Goal: Task Accomplishment & Management: Manage account settings

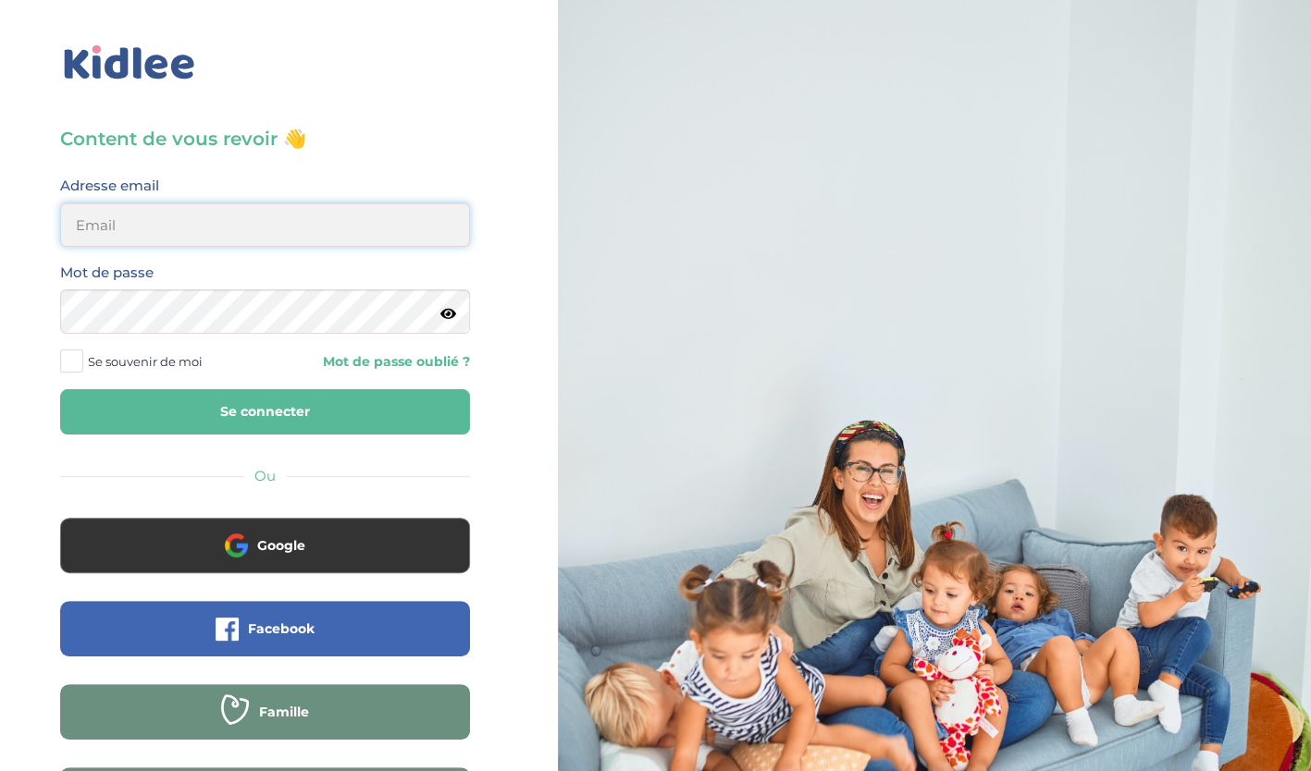
type input "belaidounifarah@gmail.com"
click at [255, 411] on button "Se connecter" at bounding box center [265, 411] width 410 height 45
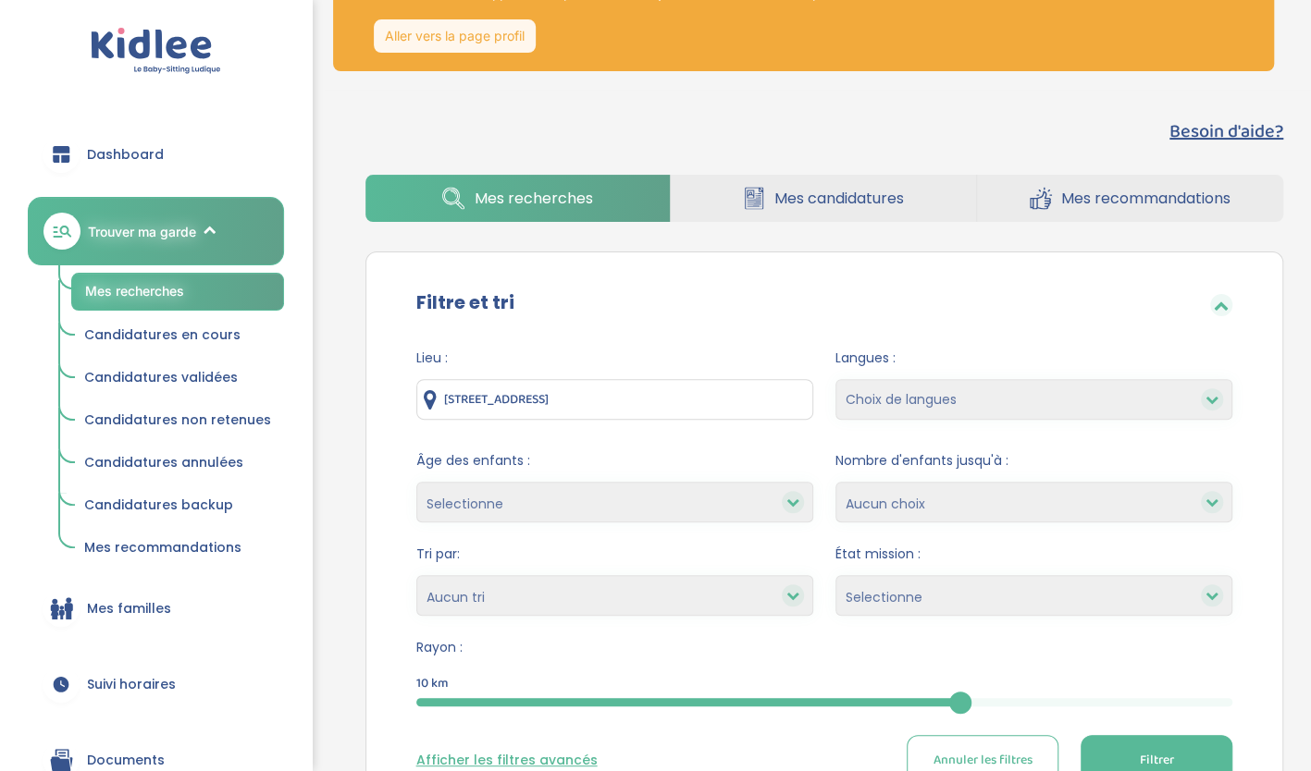
scroll to position [118, 0]
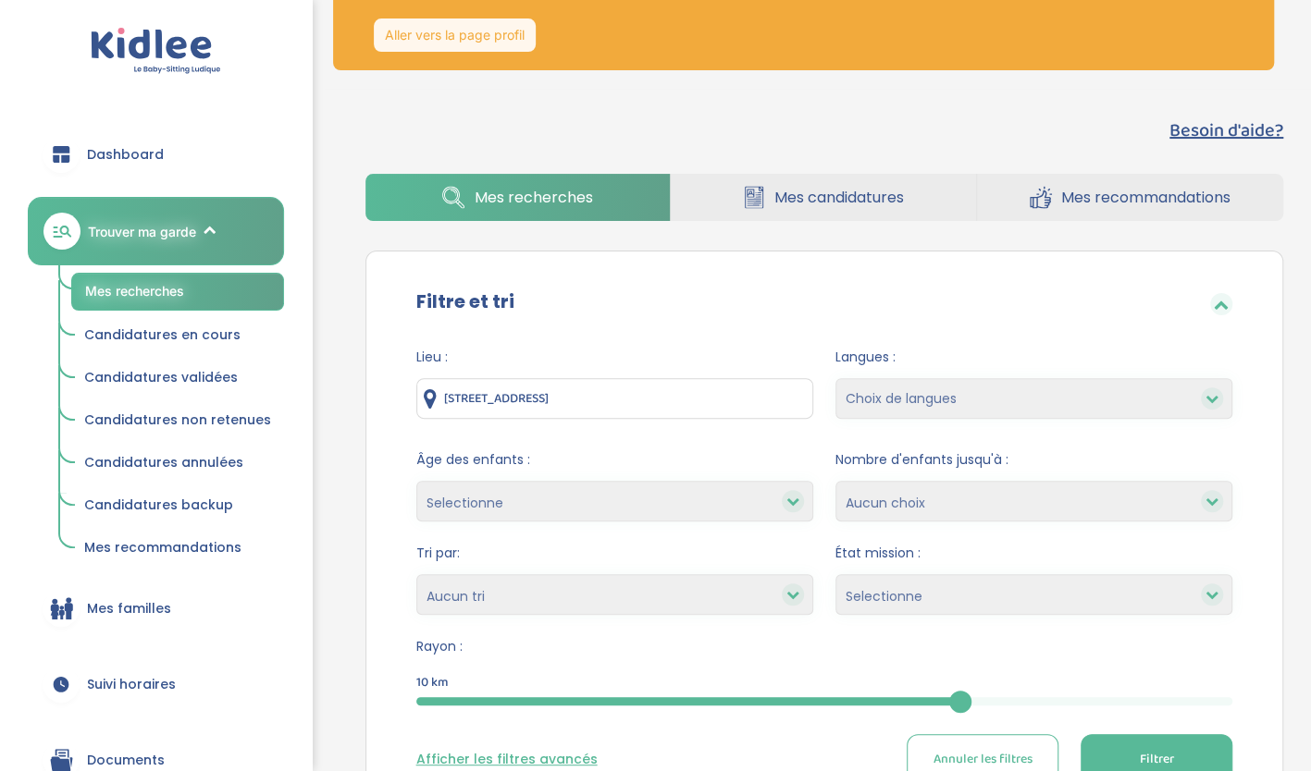
click at [1079, 188] on span "Mes recommandations" at bounding box center [1145, 197] width 169 height 23
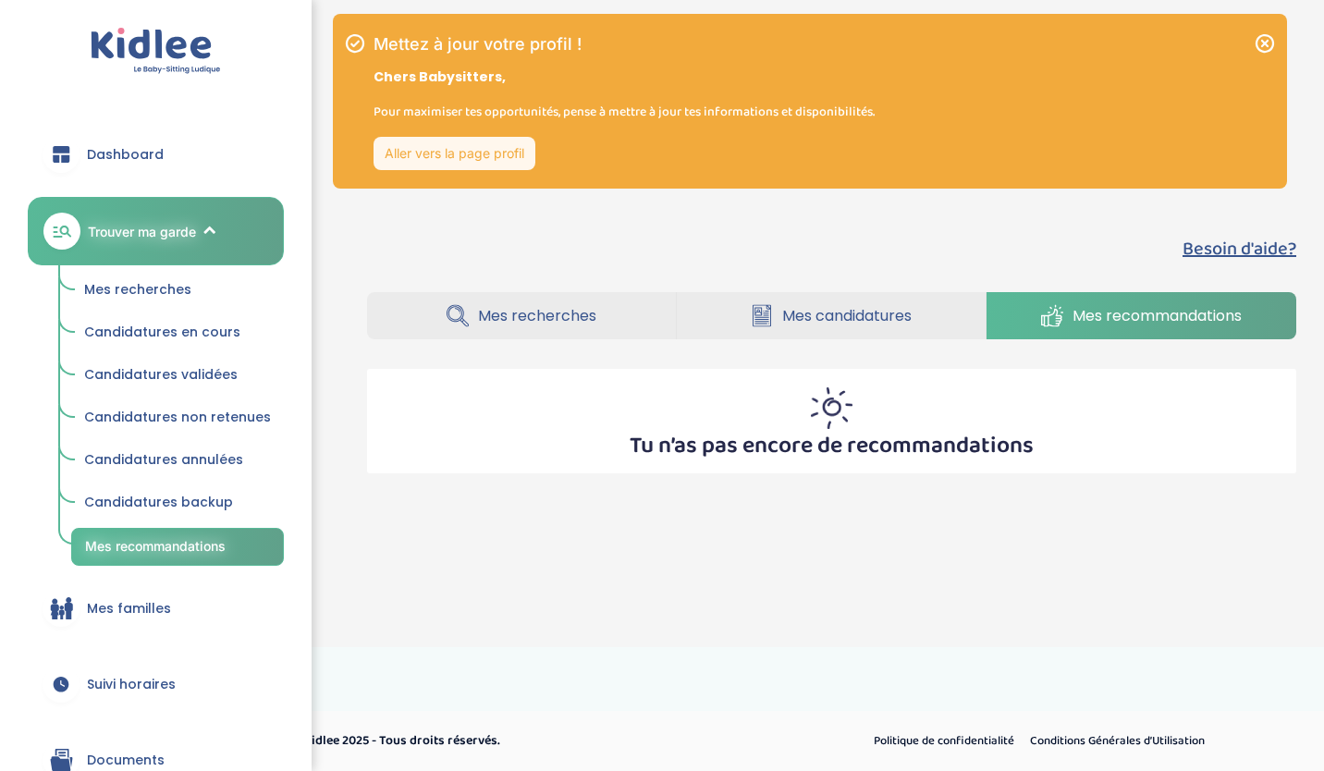
click at [825, 320] on span "Mes candidatures" at bounding box center [846, 315] width 129 height 23
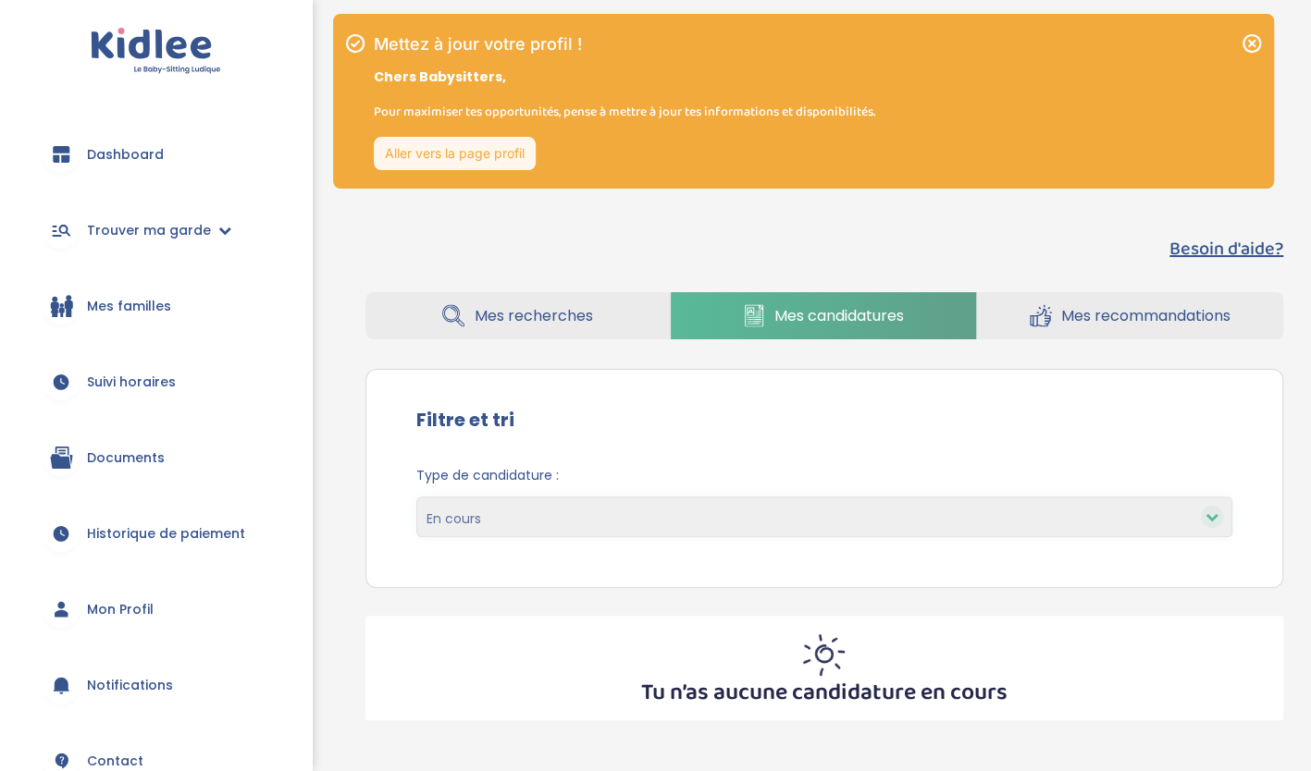
click at [560, 322] on span "Mes recherches" at bounding box center [533, 315] width 118 height 23
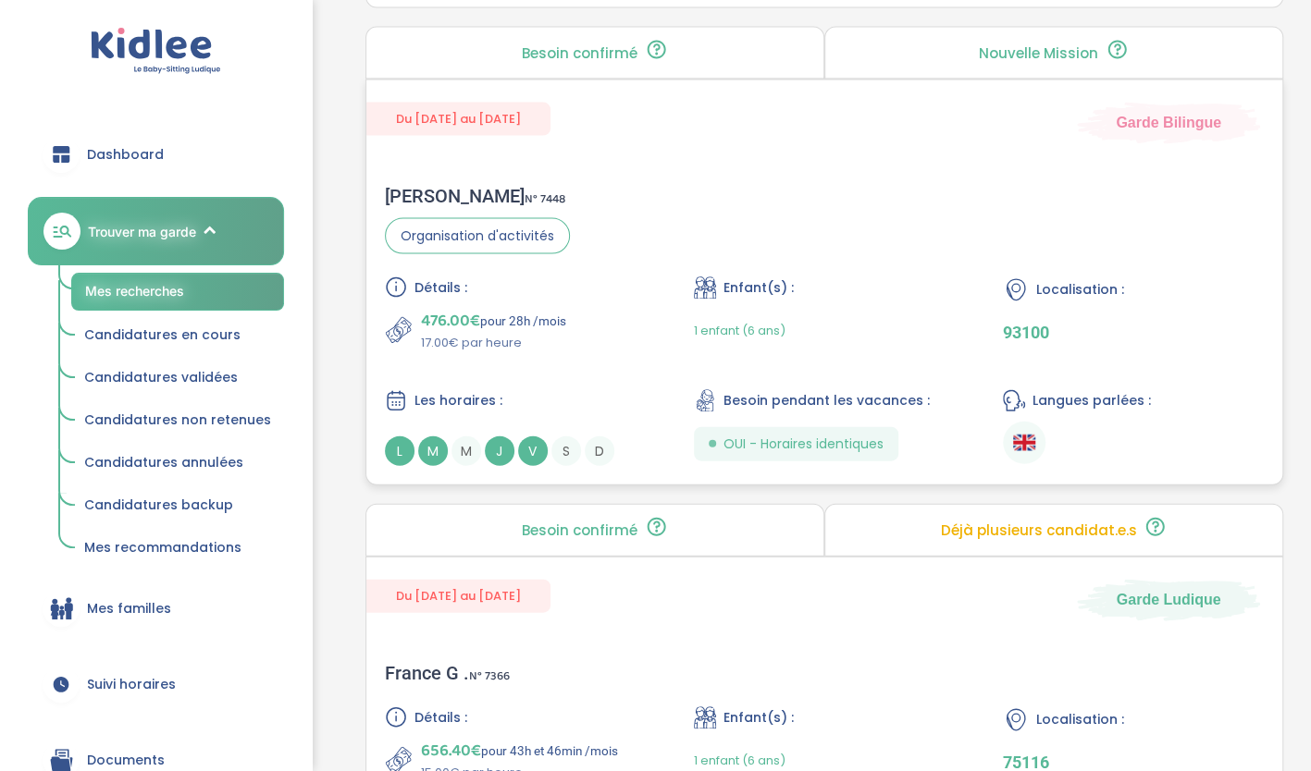
scroll to position [2086, 0]
click at [951, 320] on div "1 enfant (6 ans)" at bounding box center [824, 331] width 261 height 43
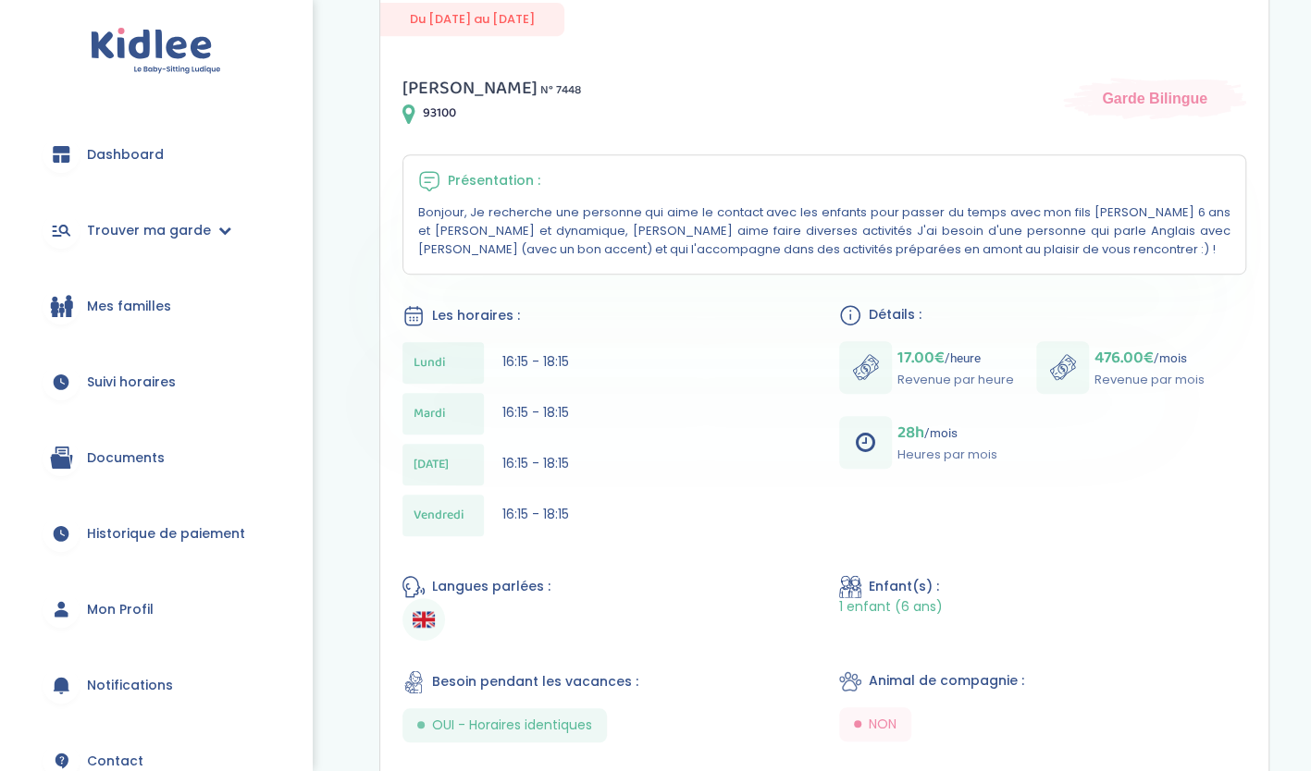
scroll to position [475, 0]
click at [622, 416] on div "[DATE] 16:15 - 18:15" at bounding box center [605, 413] width 407 height 42
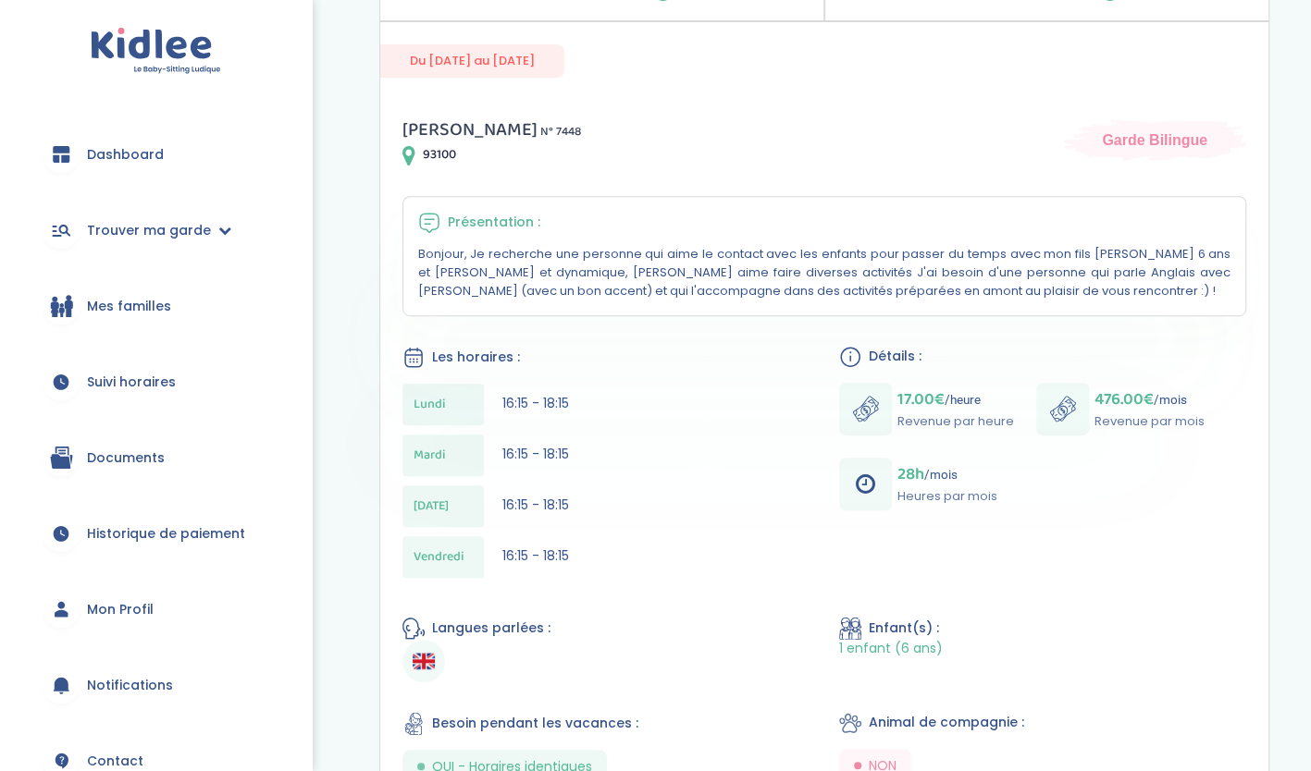
scroll to position [431, 0]
drag, startPoint x: 457, startPoint y: 156, endPoint x: 424, endPoint y: 152, distance: 33.6
click at [424, 152] on div "93100" at bounding box center [491, 157] width 178 height 22
copy span "93100"
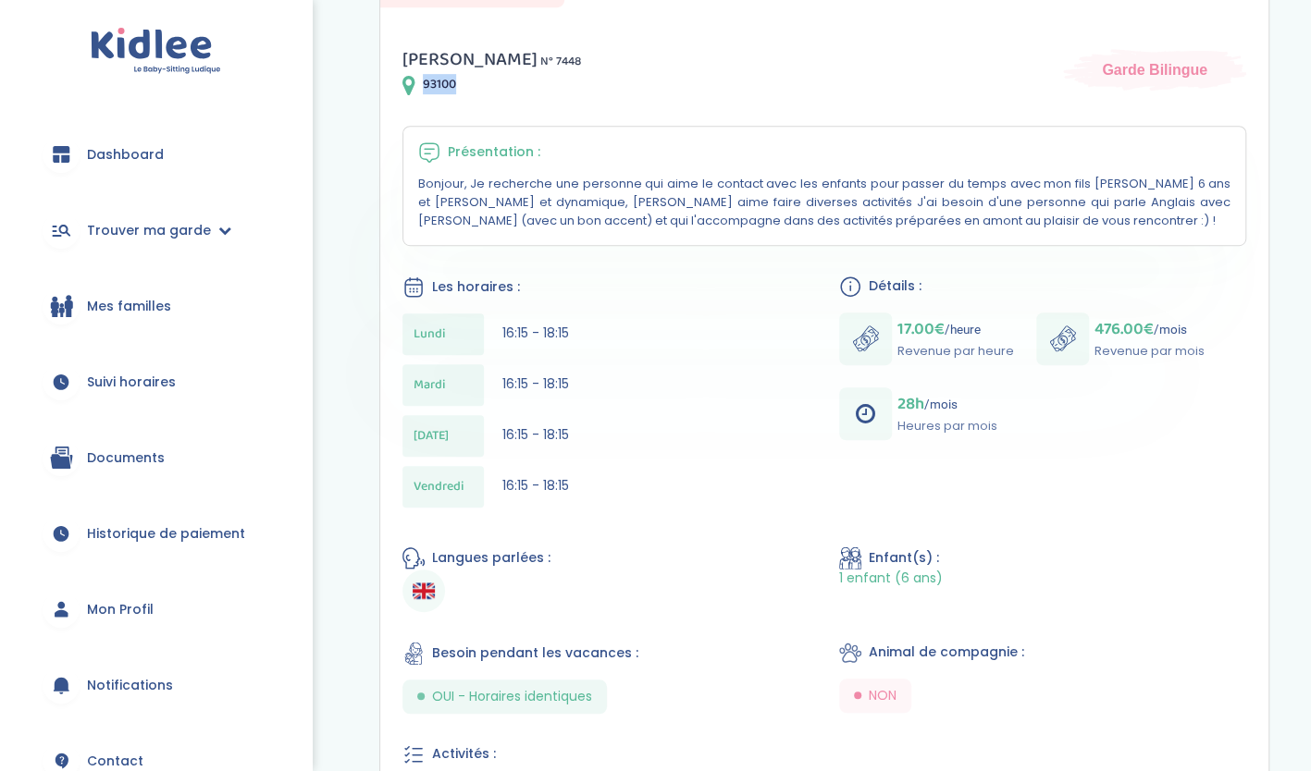
scroll to position [485, 0]
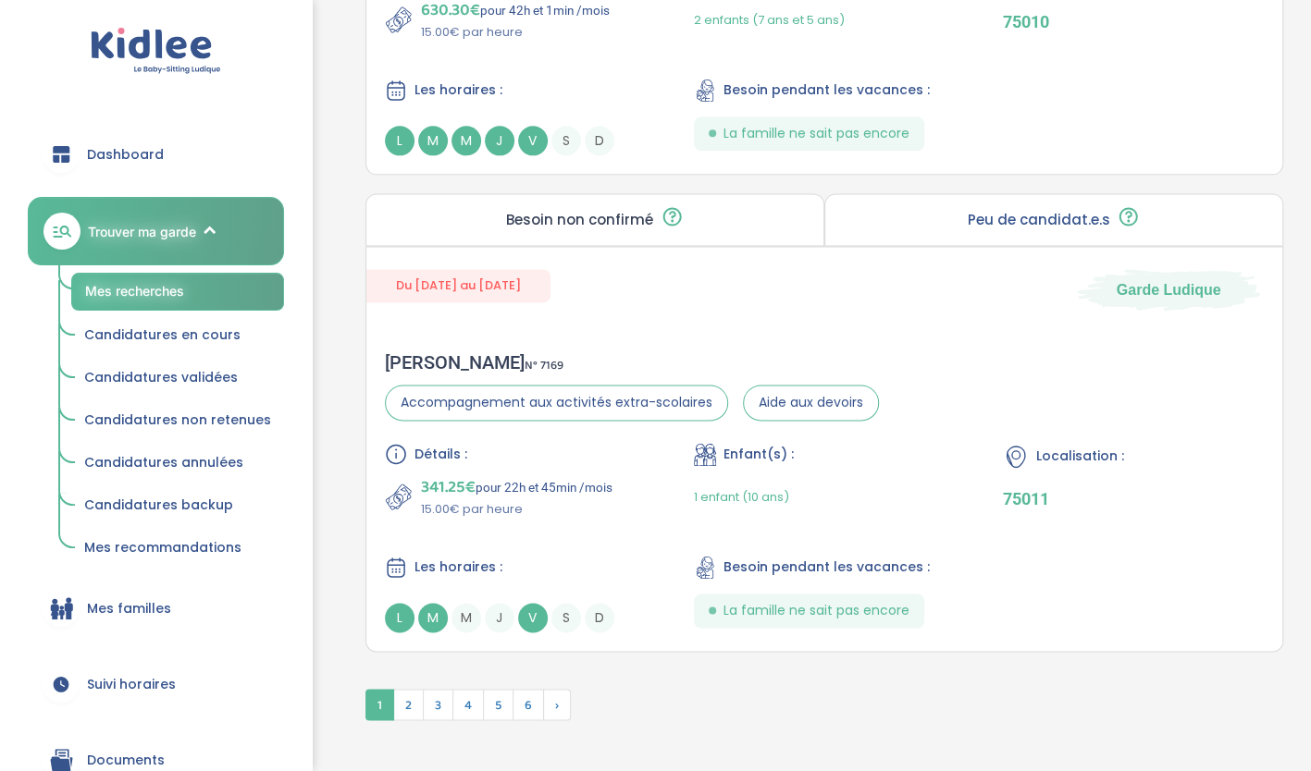
scroll to position [5292, 0]
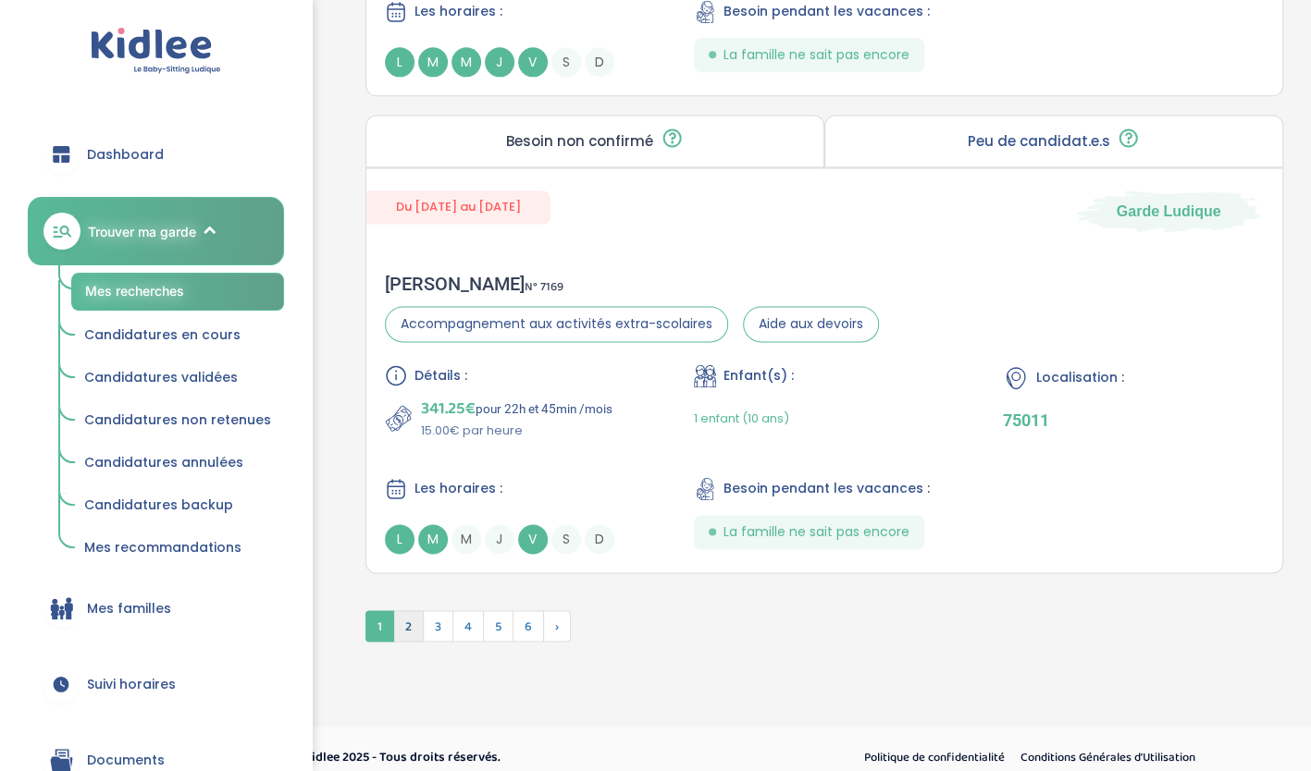
click at [411, 610] on span "2" at bounding box center [408, 625] width 31 height 31
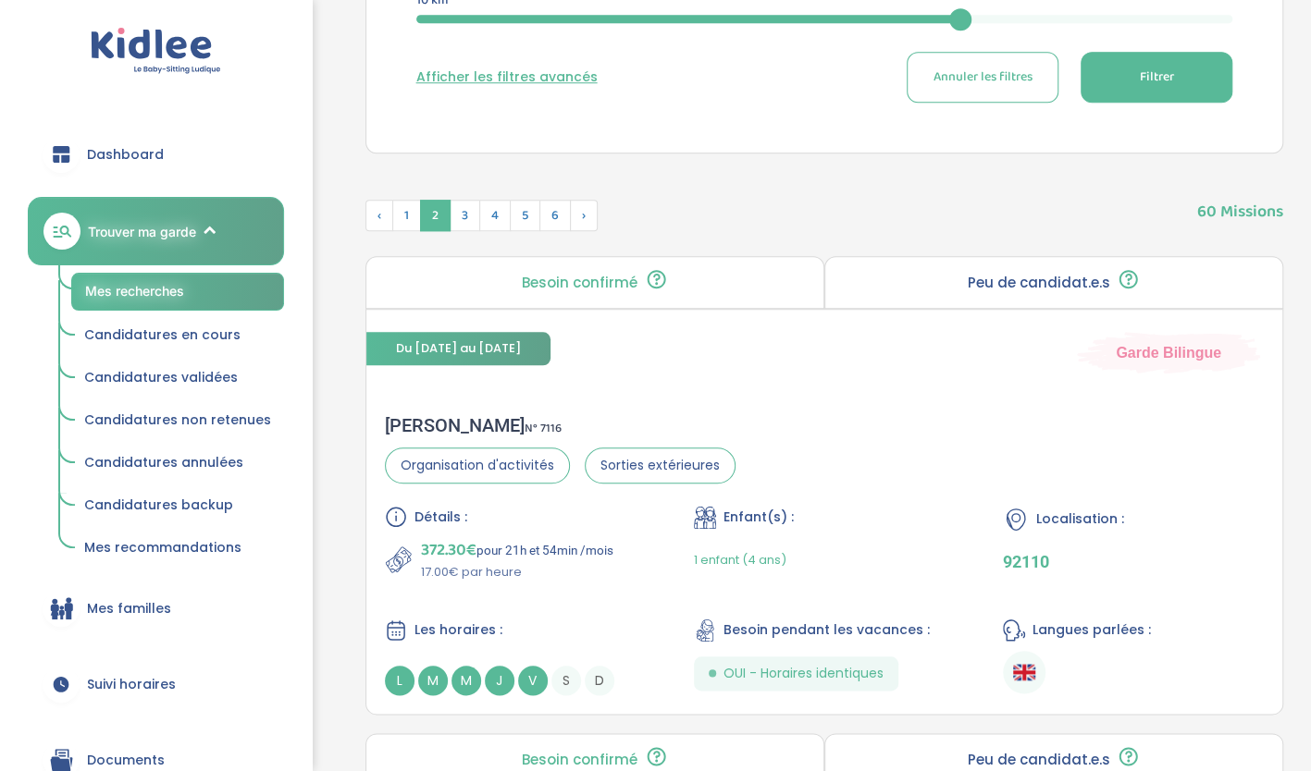
scroll to position [765, 0]
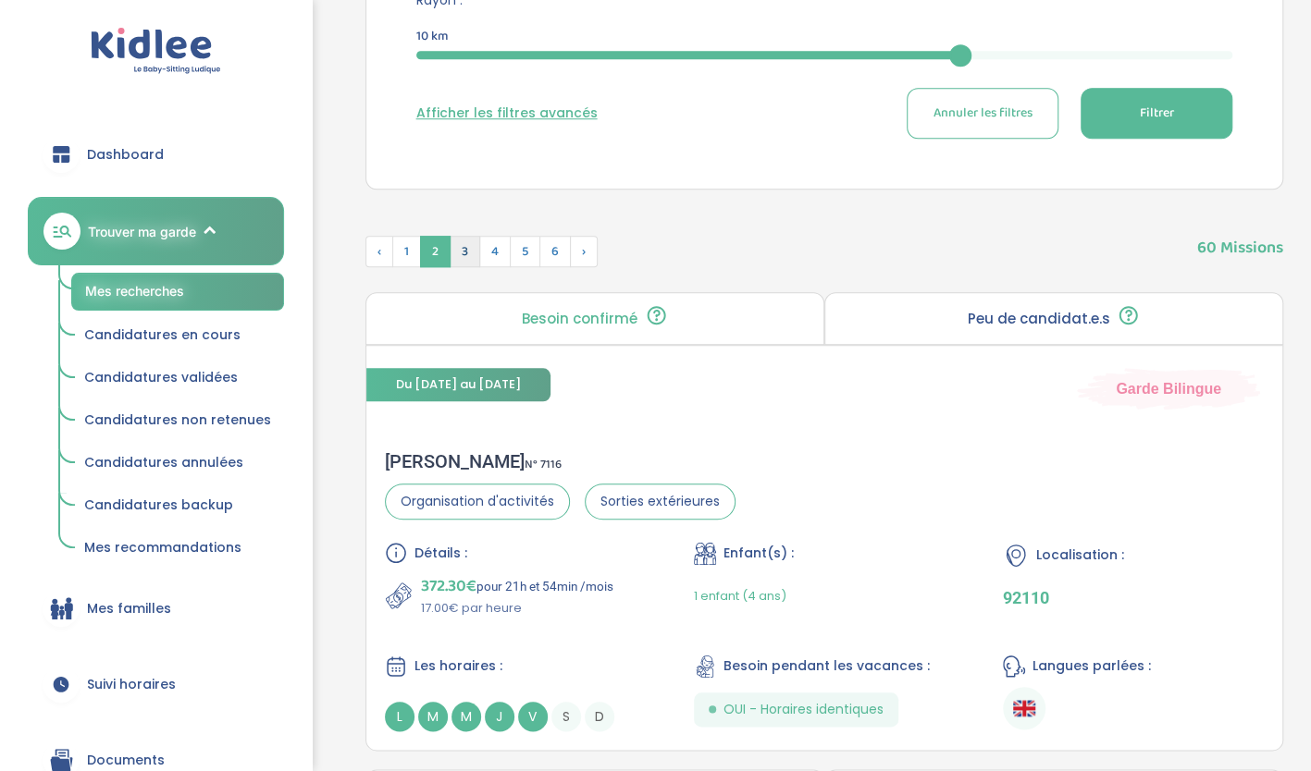
click at [465, 243] on span "3" at bounding box center [464, 251] width 31 height 31
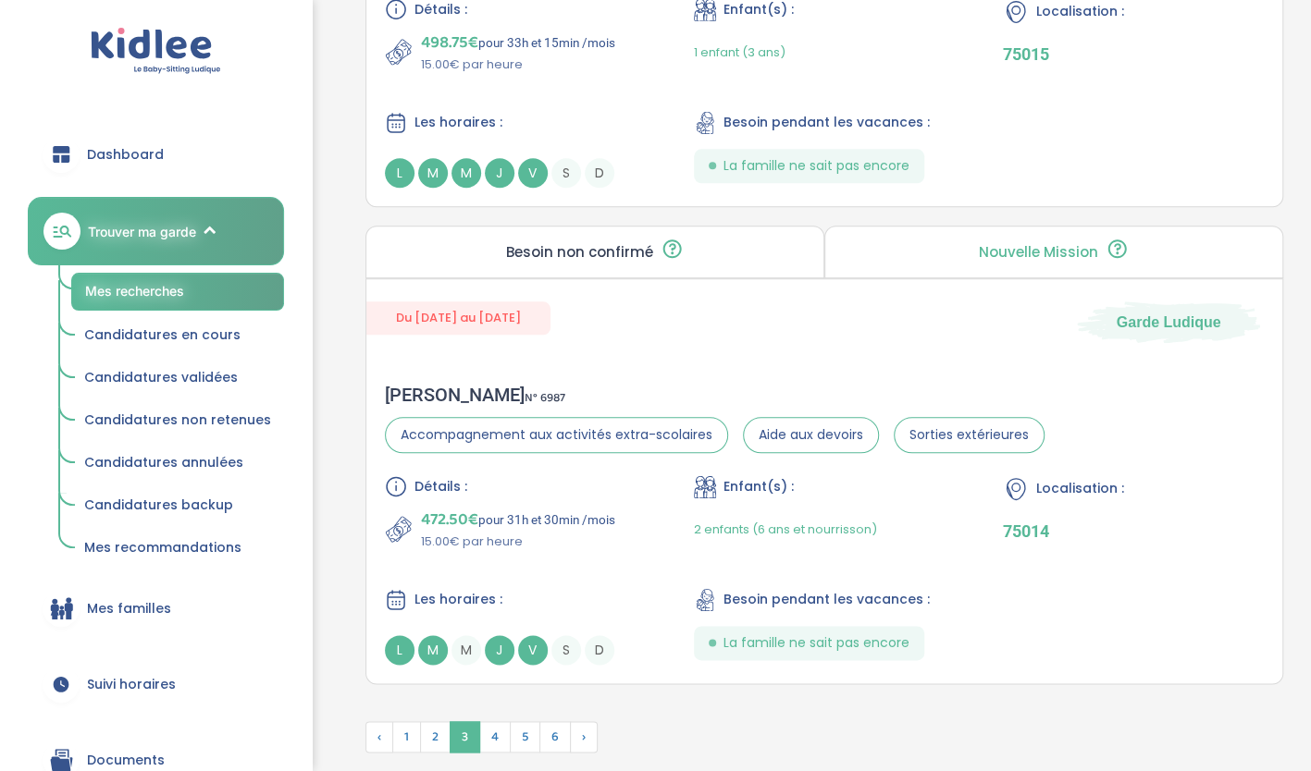
scroll to position [5053, 0]
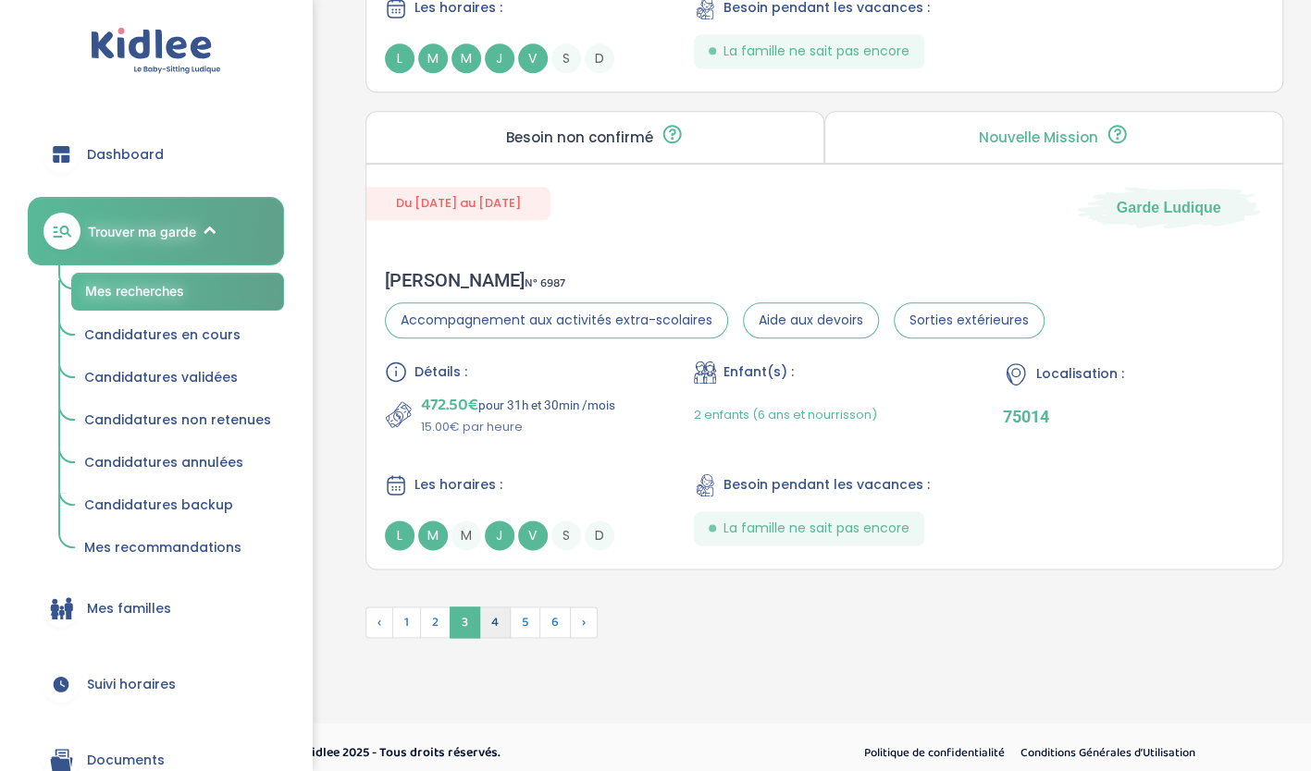
click at [483, 607] on span "4" at bounding box center [494, 622] width 31 height 31
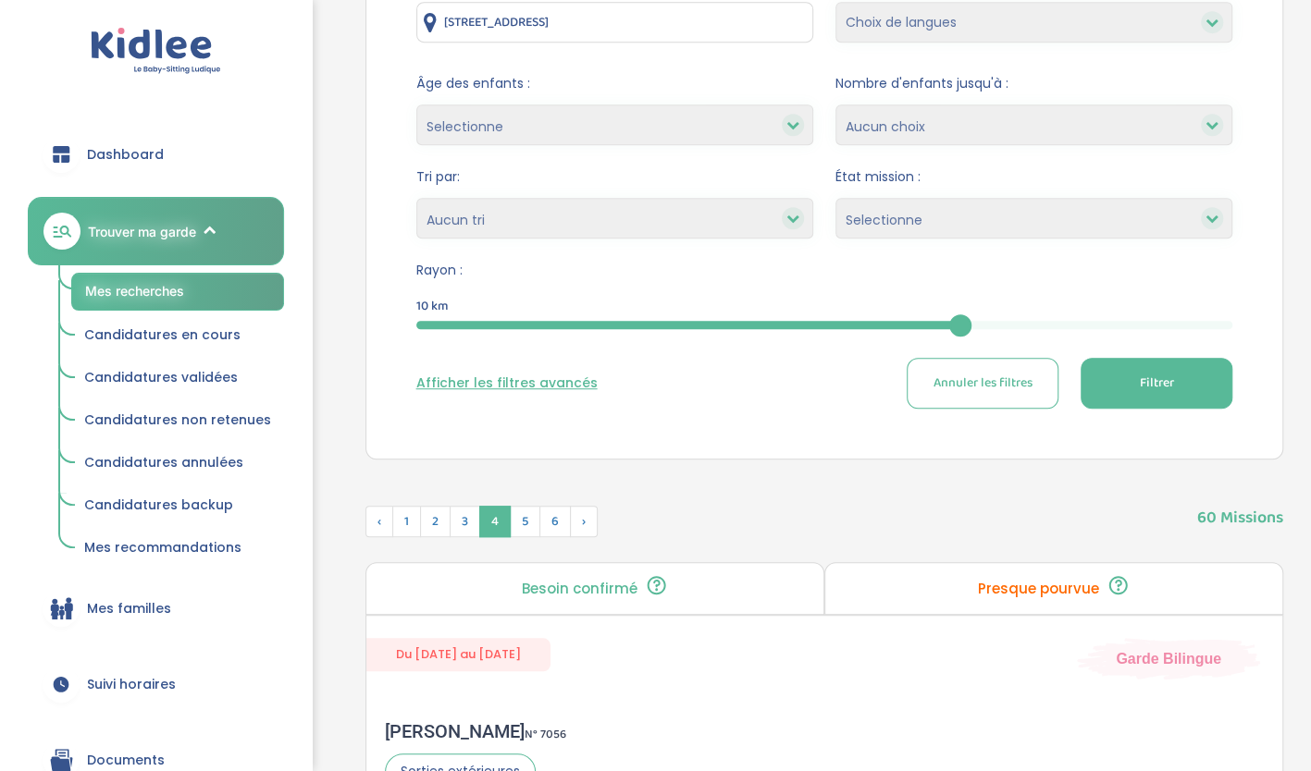
scroll to position [497, 0]
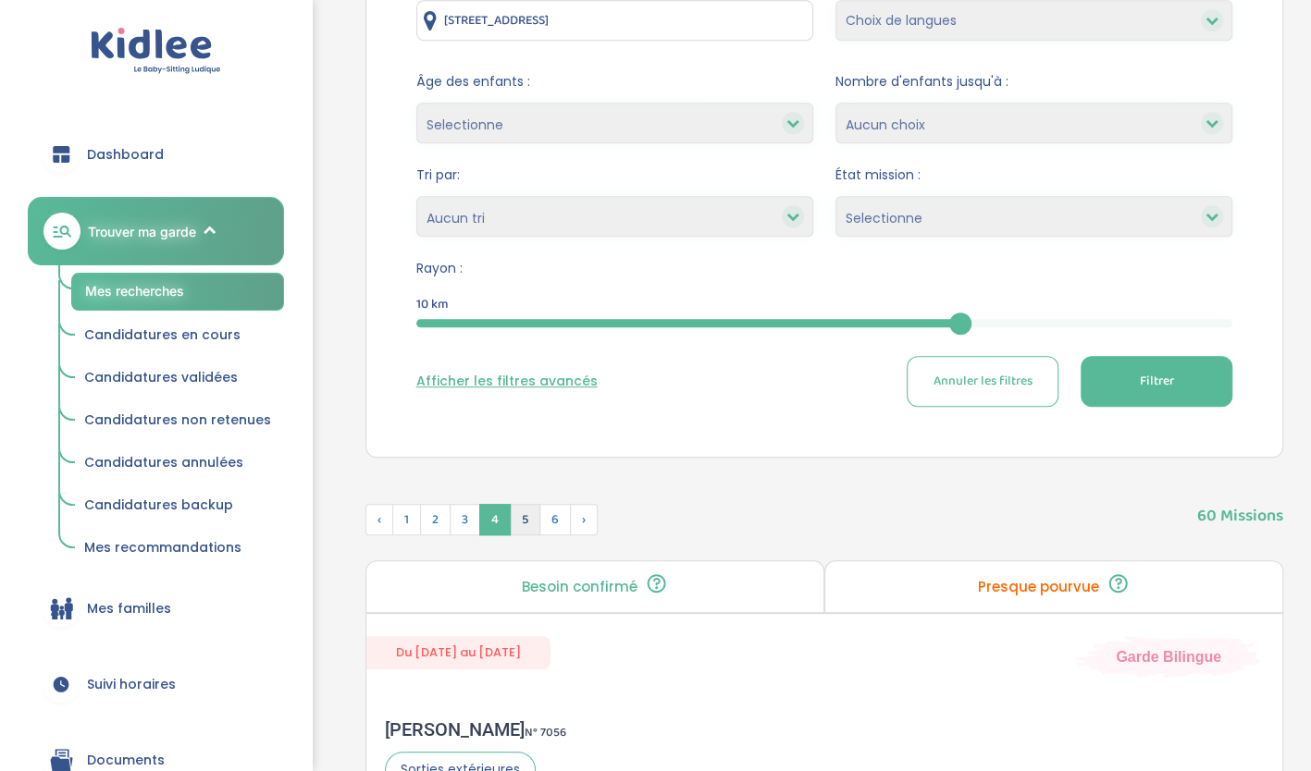
click at [526, 527] on span "5" at bounding box center [525, 519] width 31 height 31
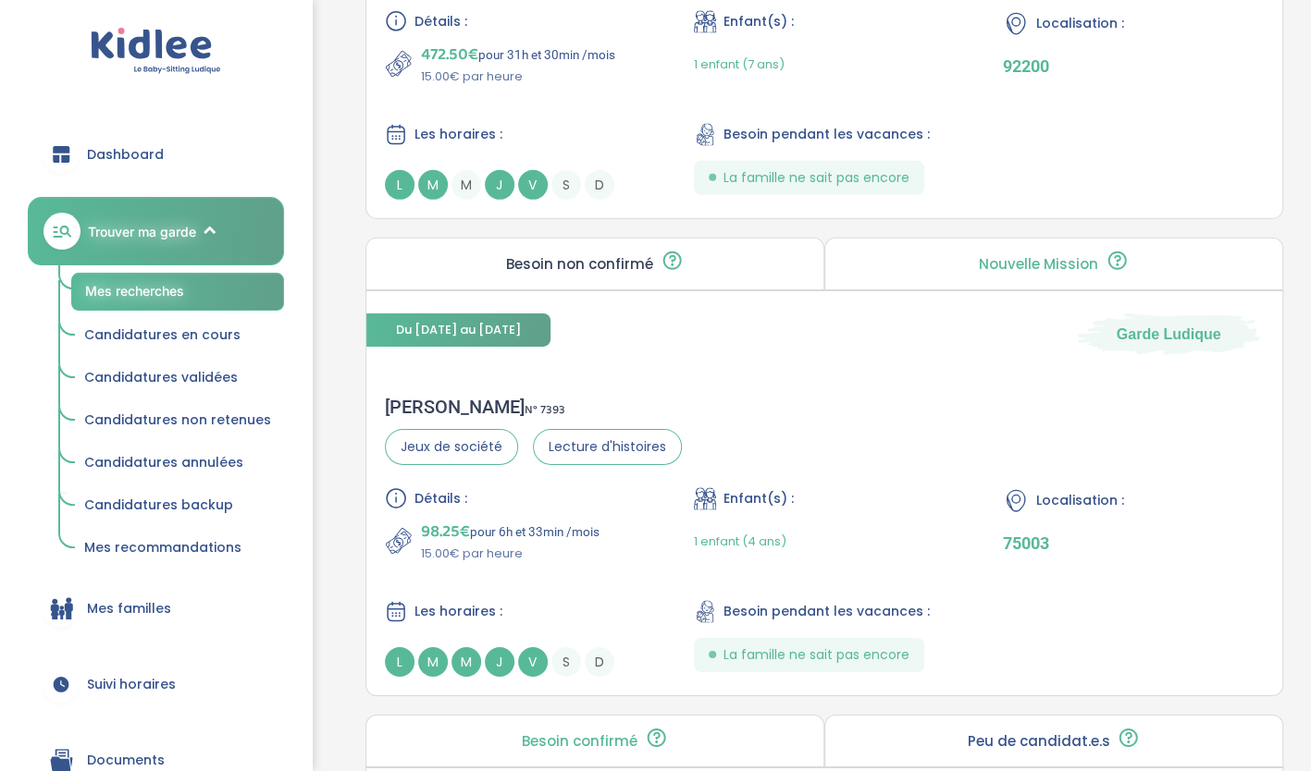
scroll to position [3160, 0]
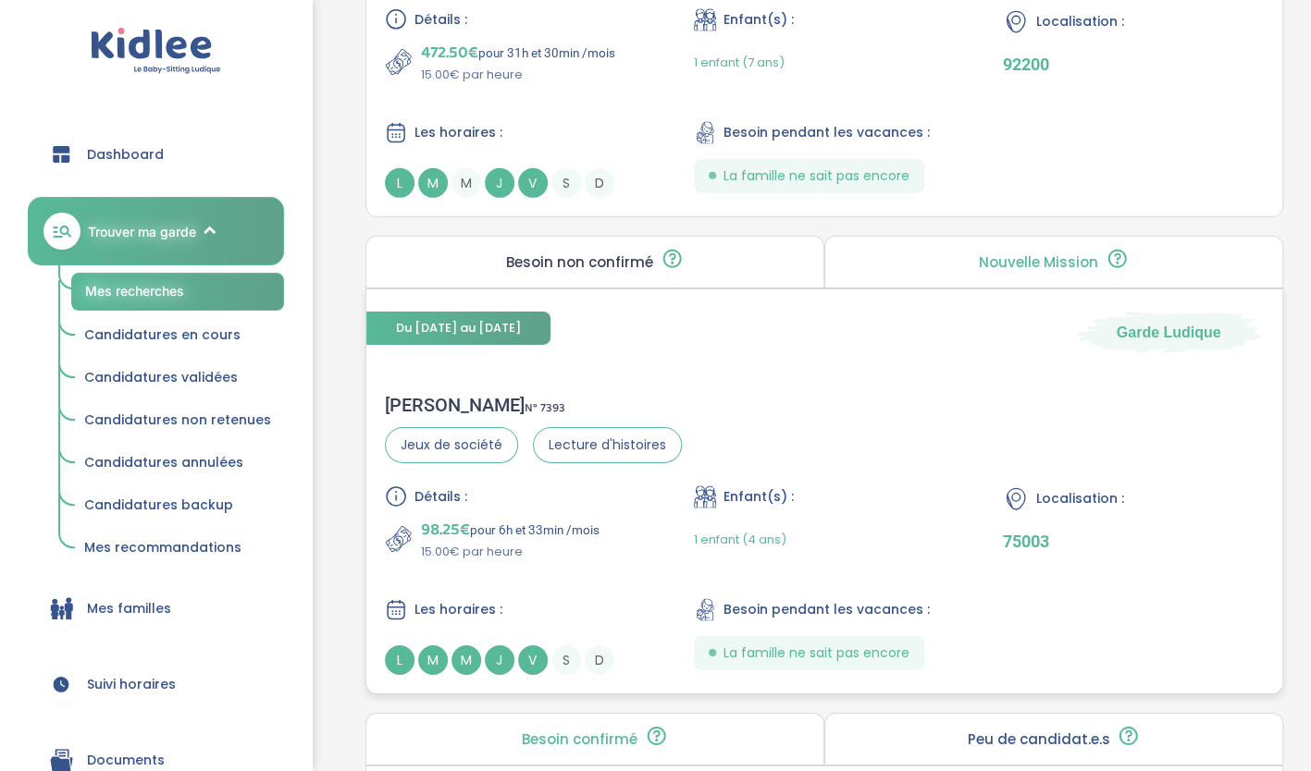
click at [680, 544] on div "Détails : 98.25€ pour 6h et 33min /mois 15.00€ par heure Enfant(s) : 1 enfant (…" at bounding box center [825, 581] width 880 height 190
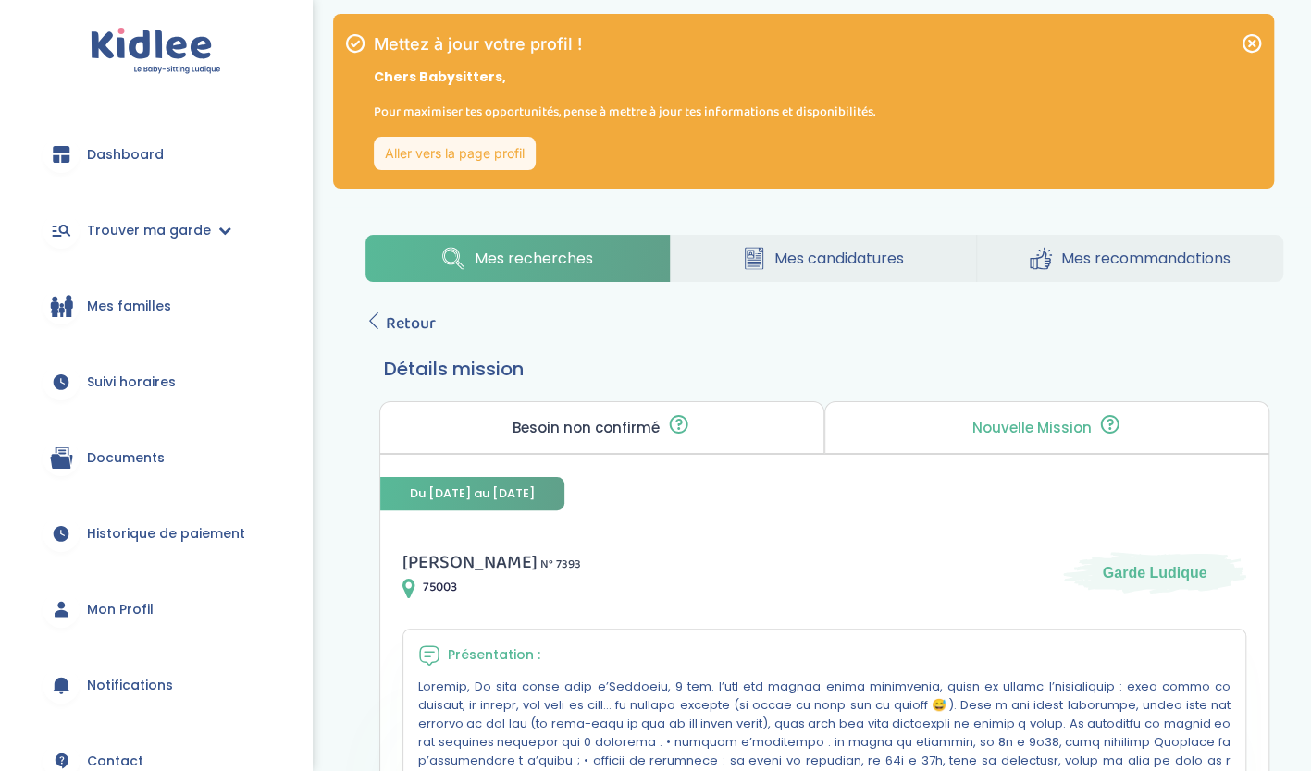
click at [518, 150] on link "Aller vers la page profil" at bounding box center [455, 153] width 162 height 33
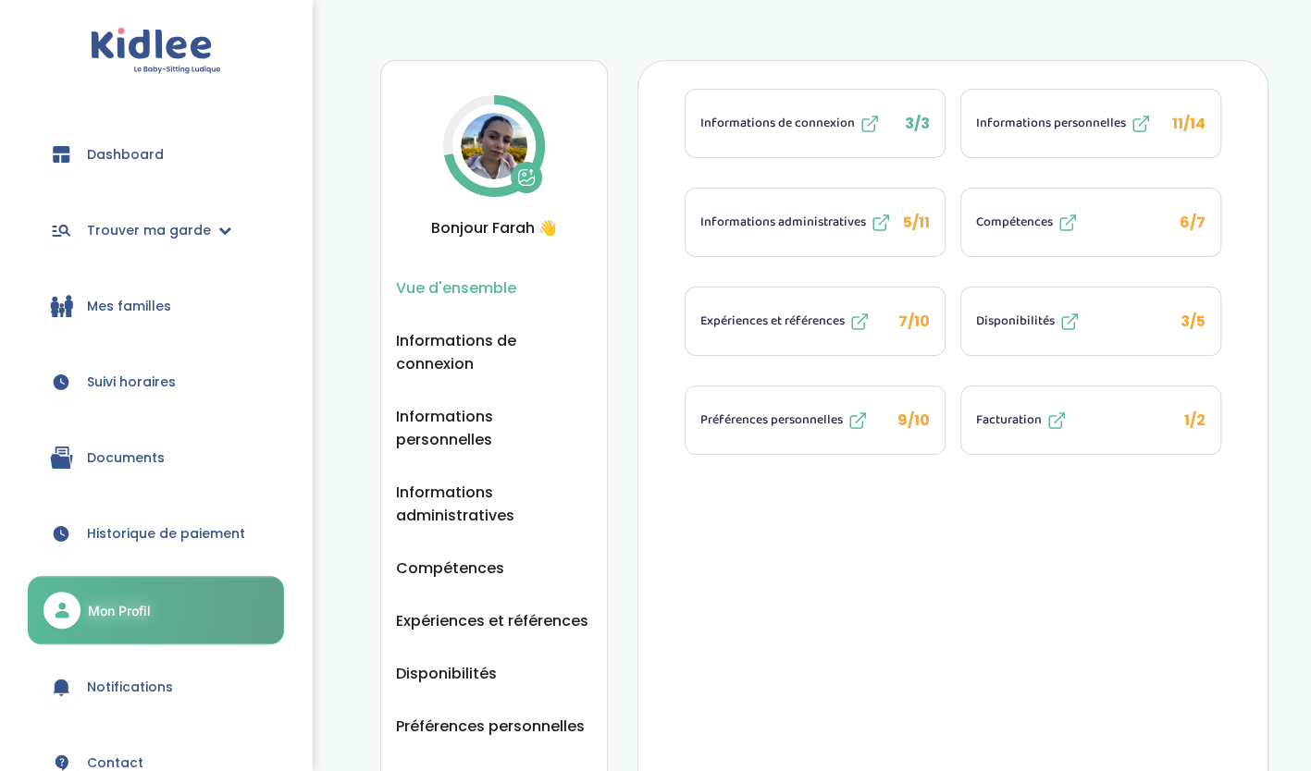
click at [1052, 122] on span "Informations personnelles" at bounding box center [1051, 123] width 150 height 19
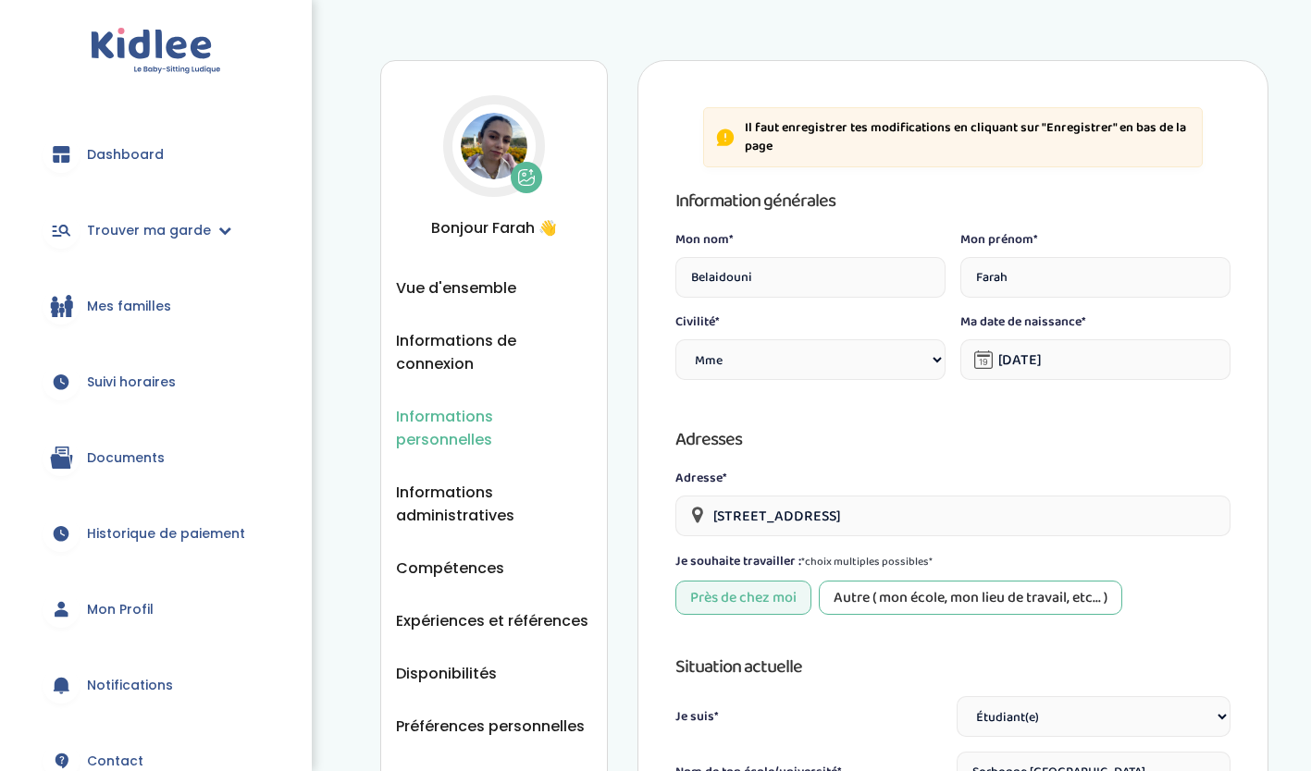
select select "1"
click at [462, 481] on span "Informations administratives" at bounding box center [494, 504] width 196 height 46
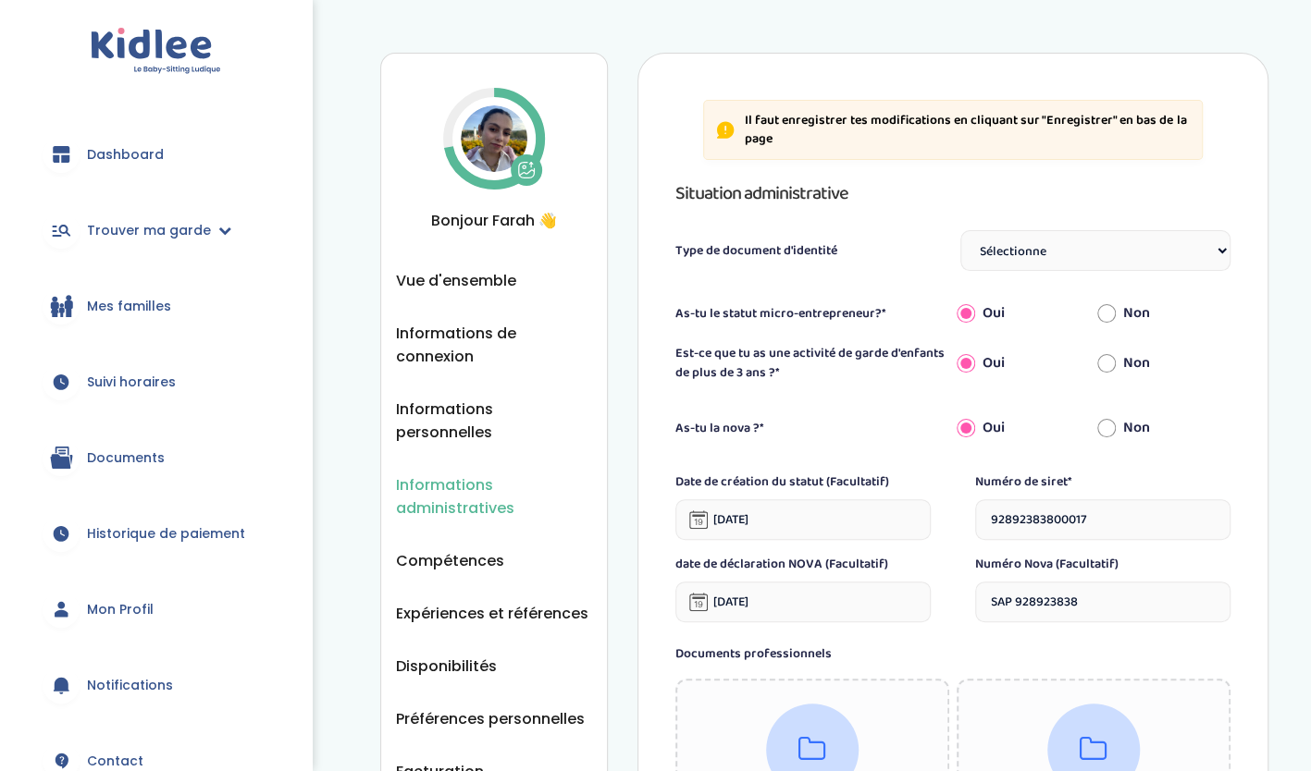
scroll to position [6, 0]
